Goal: Task Accomplishment & Management: Complete application form

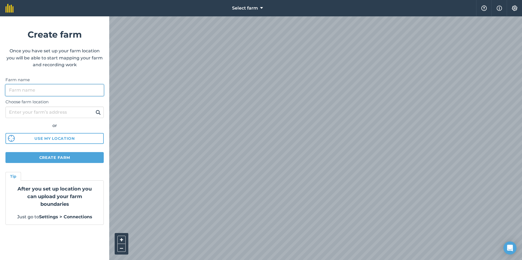
click at [38, 90] on input "Farm name" at bounding box center [54, 90] width 98 height 11
type input "[PERSON_NAME][GEOGRAPHIC_DATA]"
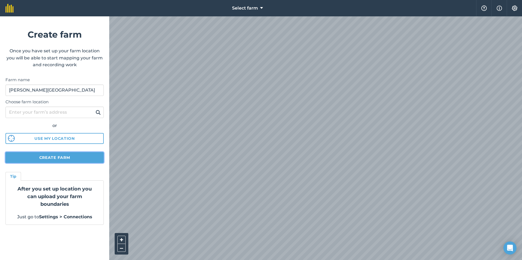
click at [55, 158] on button "Create farm" at bounding box center [54, 157] width 98 height 11
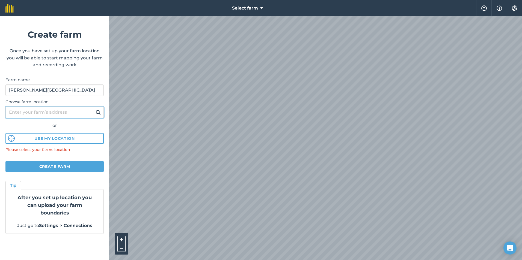
click at [33, 111] on input "Choose farm location" at bounding box center [54, 112] width 98 height 11
click at [100, 111] on img at bounding box center [98, 112] width 5 height 7
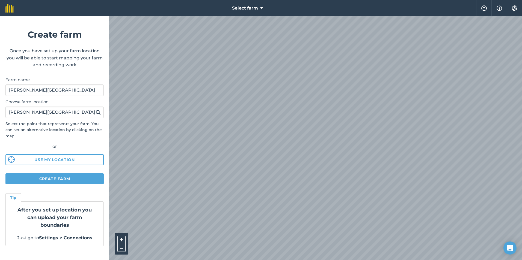
click at [97, 111] on img at bounding box center [98, 112] width 5 height 7
click at [88, 113] on input "[PERSON_NAME][GEOGRAPHIC_DATA]" at bounding box center [54, 112] width 98 height 11
type input "[PERSON_NAME][STREET_ADDRESS][PERSON_NAME]"
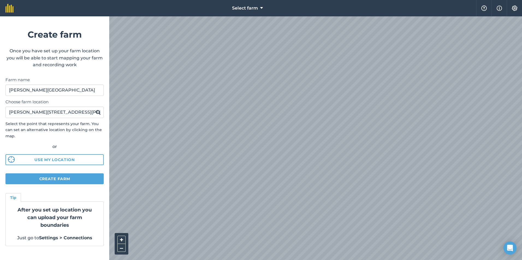
click at [100, 112] on img at bounding box center [98, 112] width 5 height 7
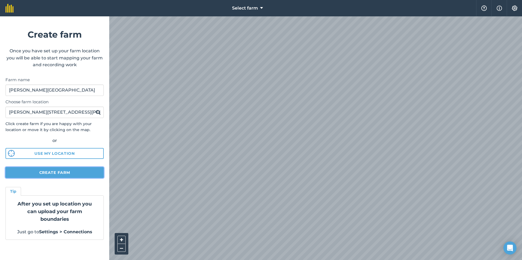
click at [48, 174] on button "Create farm" at bounding box center [54, 172] width 98 height 11
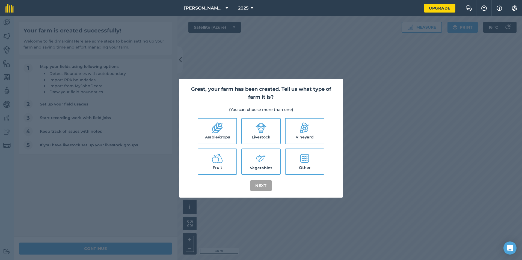
click at [269, 133] on label "Livestock" at bounding box center [261, 131] width 38 height 25
checkbox input "true"
click at [257, 185] on button "Next" at bounding box center [260, 185] width 21 height 11
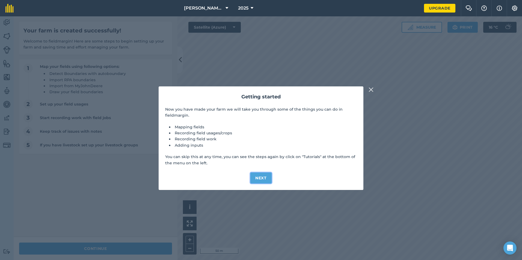
click at [257, 179] on button "Next" at bounding box center [260, 178] width 21 height 11
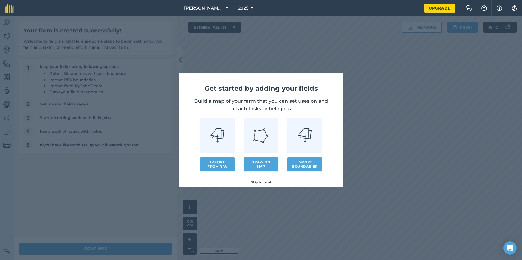
click at [207, 134] on link at bounding box center [217, 135] width 35 height 35
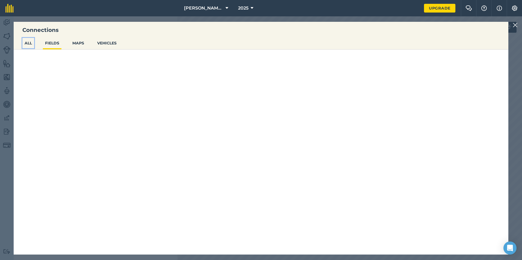
click at [25, 44] on button "ALL" at bounding box center [28, 43] width 12 height 10
click at [516, 24] on img at bounding box center [515, 25] width 5 height 7
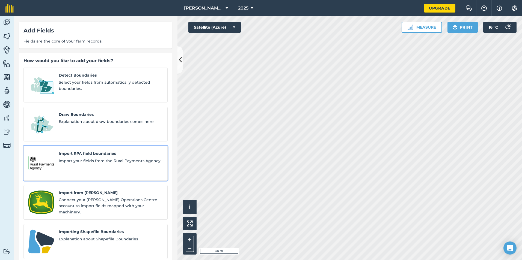
click at [105, 158] on span "Import your fields from the Rural Payments Agency." at bounding box center [111, 161] width 104 height 6
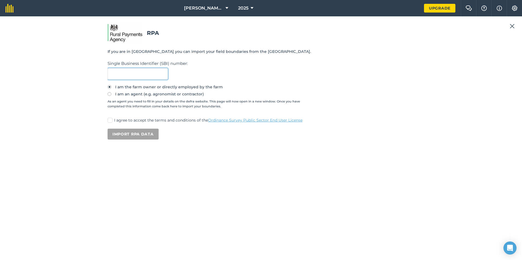
click at [126, 72] on input "text" at bounding box center [138, 73] width 60 height 11
type input "108342228"
click at [117, 120] on label "I agree to accept the terms and conditions of the Ordinance Survey Public Secto…" at bounding box center [261, 121] width 307 height 6
click at [111, 120] on input "I agree to accept the terms and conditions of the Ordinance Survey Public Secto…" at bounding box center [110, 120] width 4 height 4
checkbox input "true"
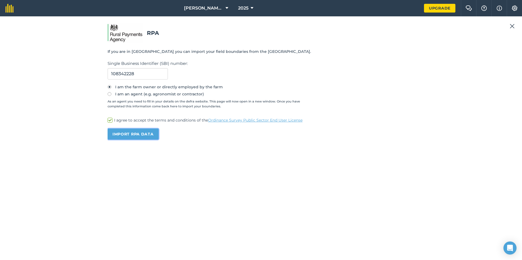
click at [141, 136] on button "Import RPA data" at bounding box center [133, 134] width 51 height 11
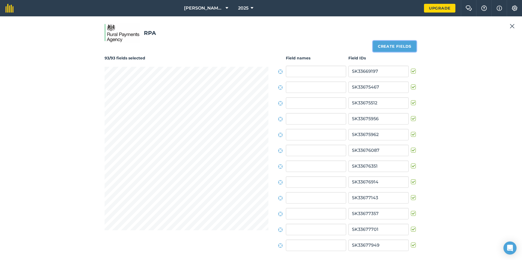
click at [401, 44] on button "Create fields" at bounding box center [394, 46] width 43 height 11
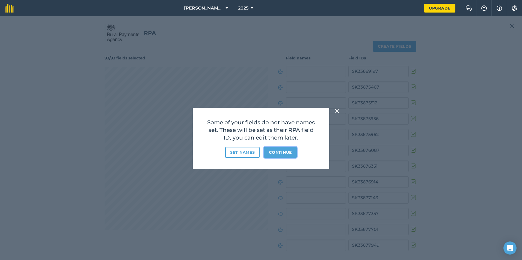
click at [281, 153] on button "Continue" at bounding box center [280, 152] width 33 height 11
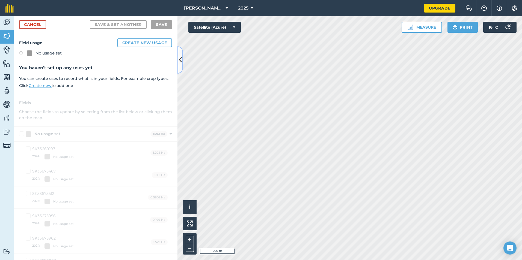
click at [180, 58] on icon at bounding box center [180, 60] width 3 height 10
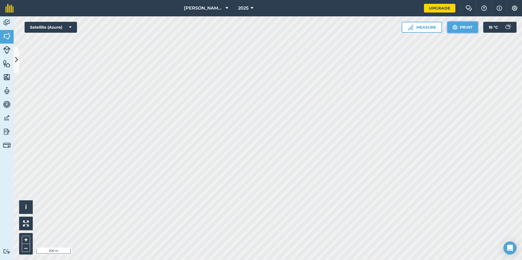
click at [466, 24] on button "Print" at bounding box center [462, 27] width 31 height 11
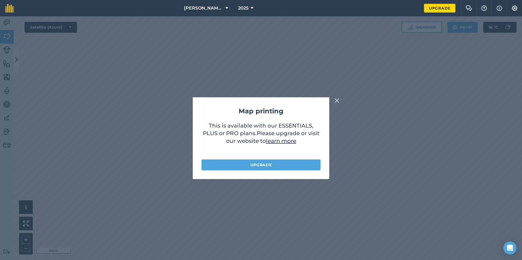
click at [338, 101] on img at bounding box center [336, 100] width 5 height 7
